Goal: Task Accomplishment & Management: Manage account settings

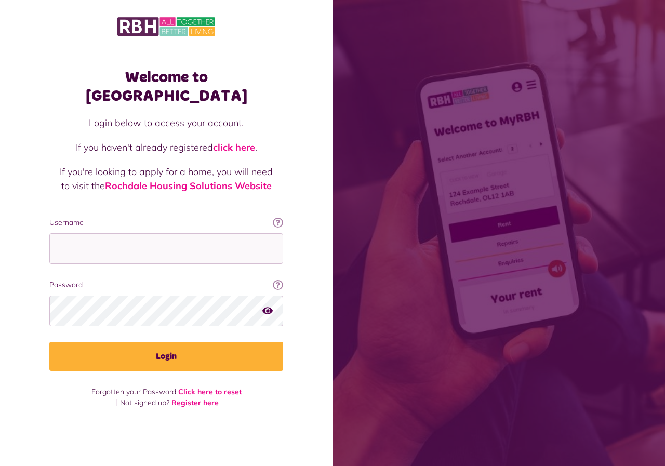
type input "**********"
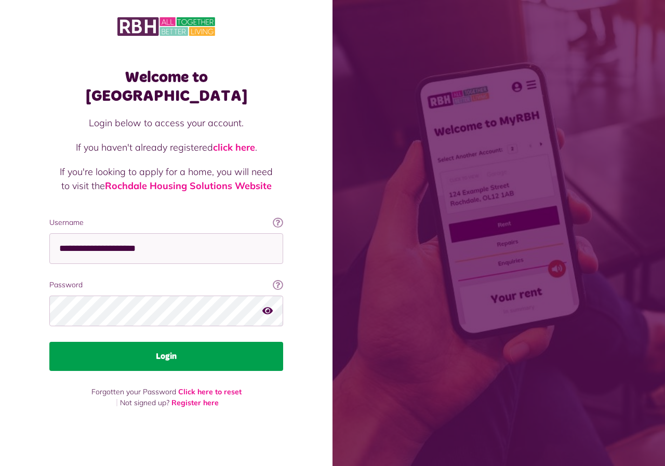
click at [175, 351] on button "Login" at bounding box center [166, 356] width 234 height 29
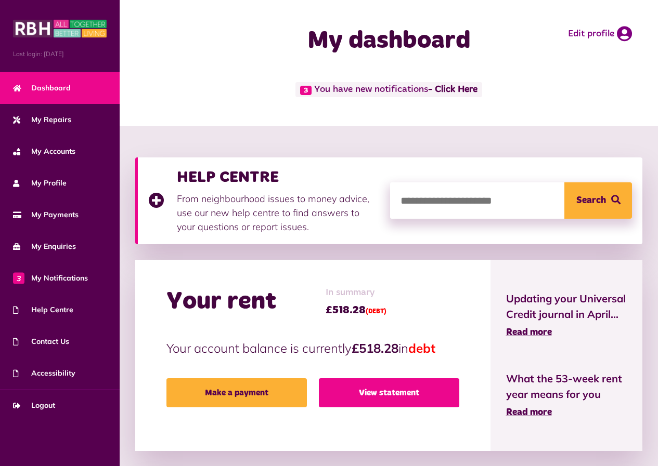
click at [384, 390] on link "View statement" at bounding box center [389, 392] width 140 height 29
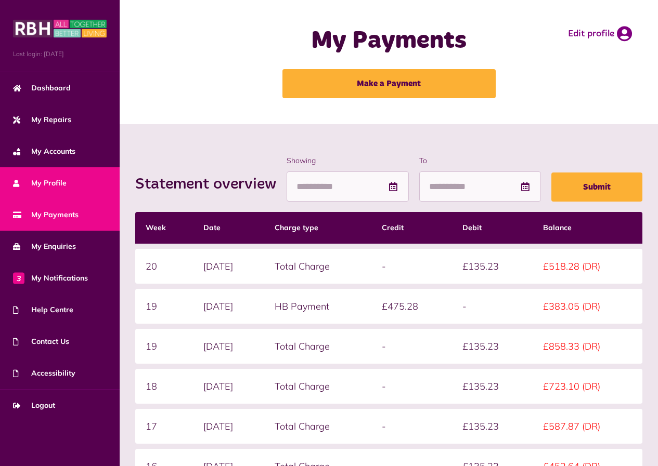
click at [53, 179] on span "My Profile" at bounding box center [40, 183] width 54 height 11
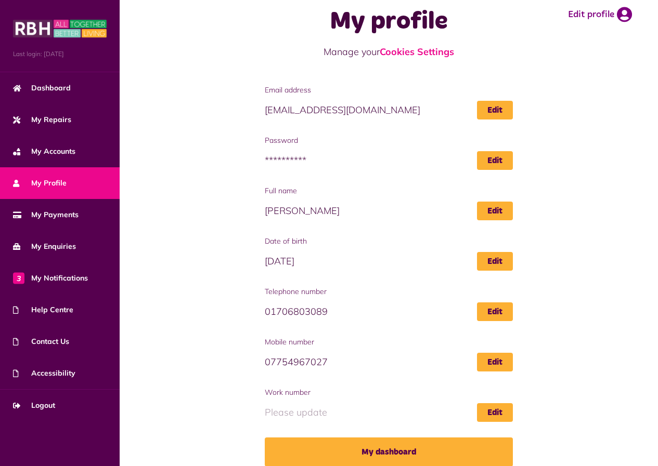
scroll to position [30, 0]
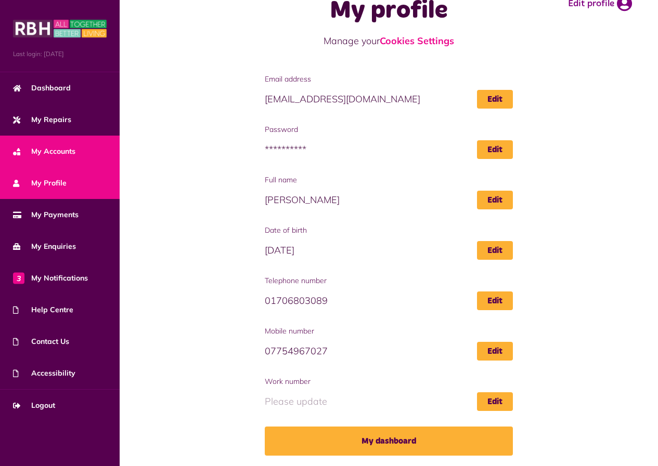
click at [44, 152] on span "My Accounts" at bounding box center [44, 151] width 62 height 11
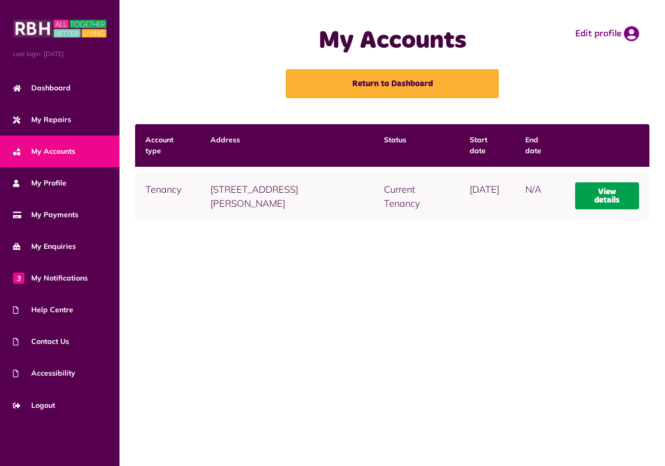
click at [608, 201] on link "View details" at bounding box center [608, 195] width 64 height 27
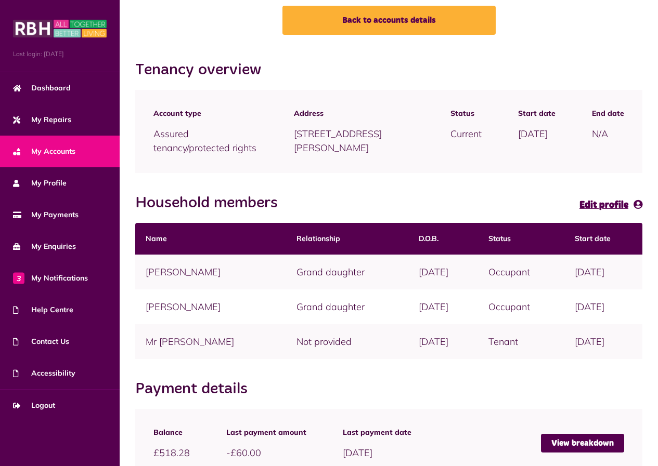
scroll to position [155, 0]
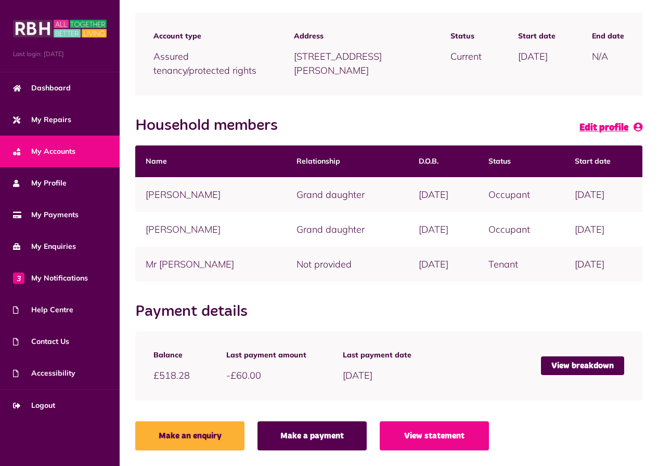
click at [599, 127] on span "Edit profile" at bounding box center [603, 127] width 49 height 9
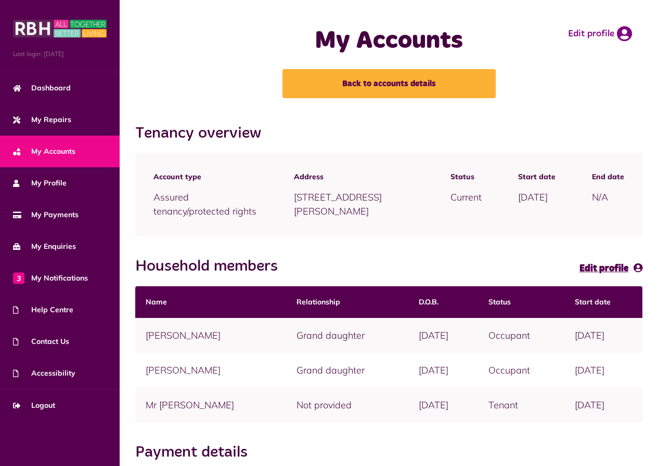
scroll to position [155, 0]
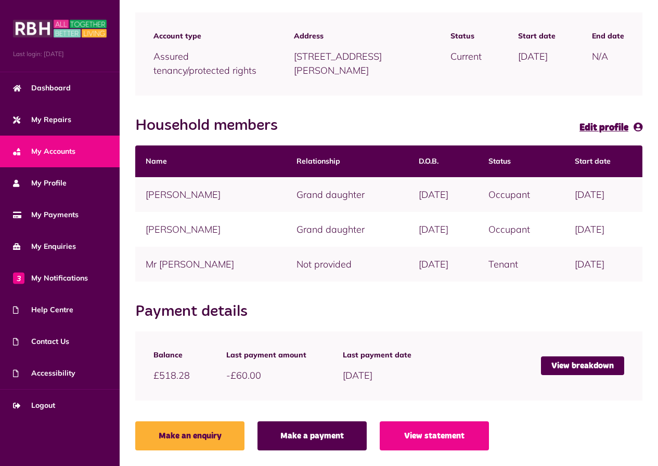
click at [286, 193] on td "Grand daughter" at bounding box center [347, 194] width 123 height 35
click at [289, 195] on td "Grand daughter" at bounding box center [347, 194] width 123 height 35
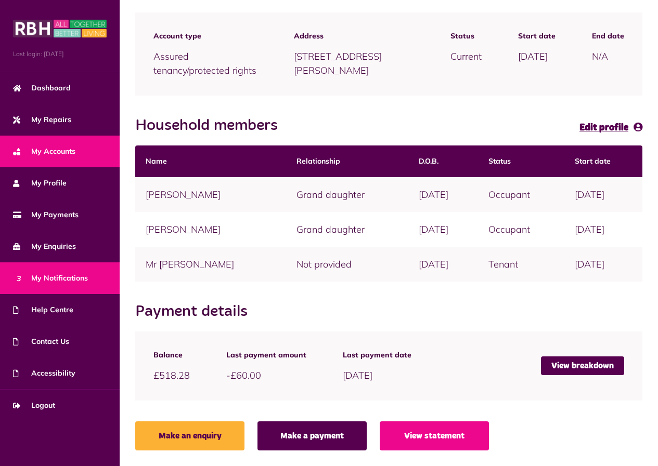
click at [69, 277] on span "3 My Notifications" at bounding box center [50, 278] width 75 height 11
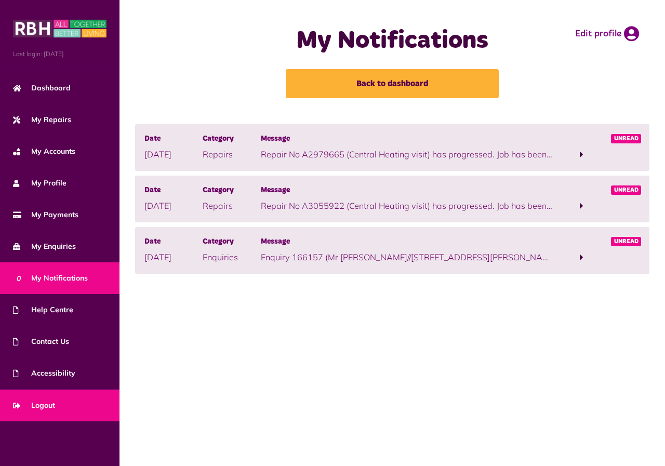
click at [40, 395] on link "Logout" at bounding box center [60, 406] width 120 height 32
